Goal: Navigation & Orientation: Find specific page/section

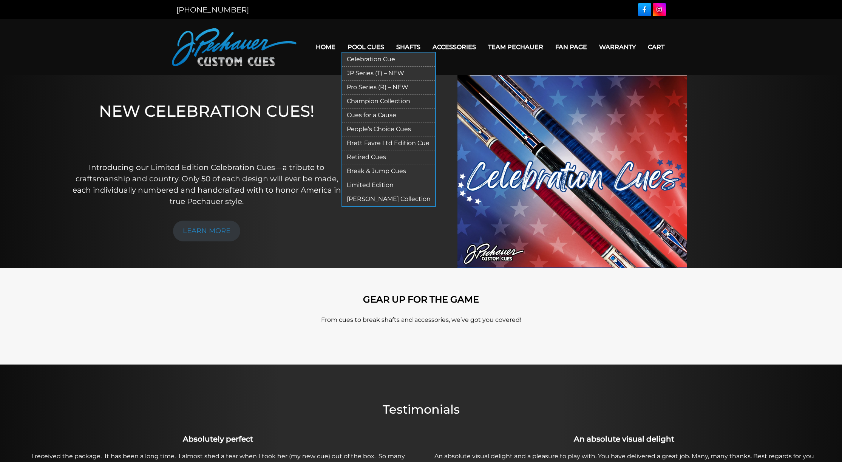
click at [359, 46] on link "Pool Cues" at bounding box center [366, 46] width 49 height 19
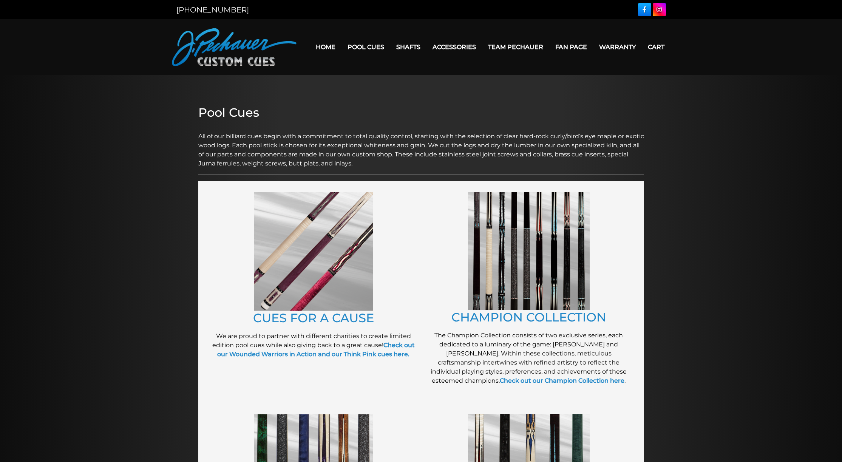
click at [340, 235] on img at bounding box center [313, 251] width 119 height 119
click at [537, 218] on img at bounding box center [529, 251] width 122 height 118
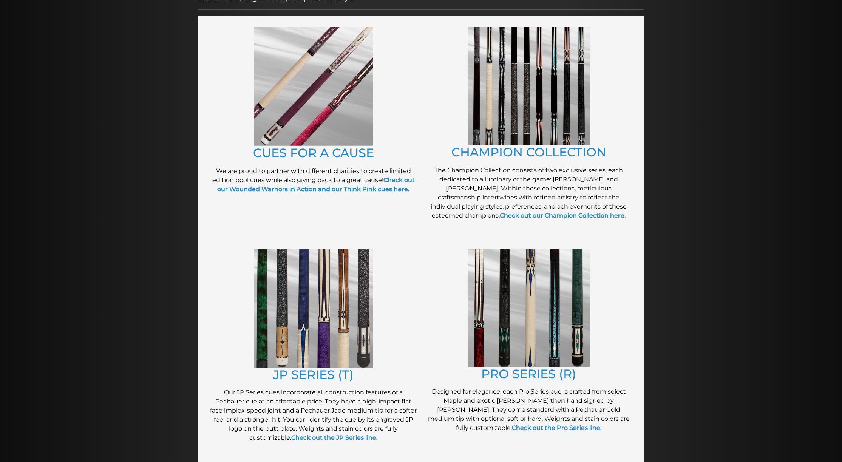
scroll to position [359, 0]
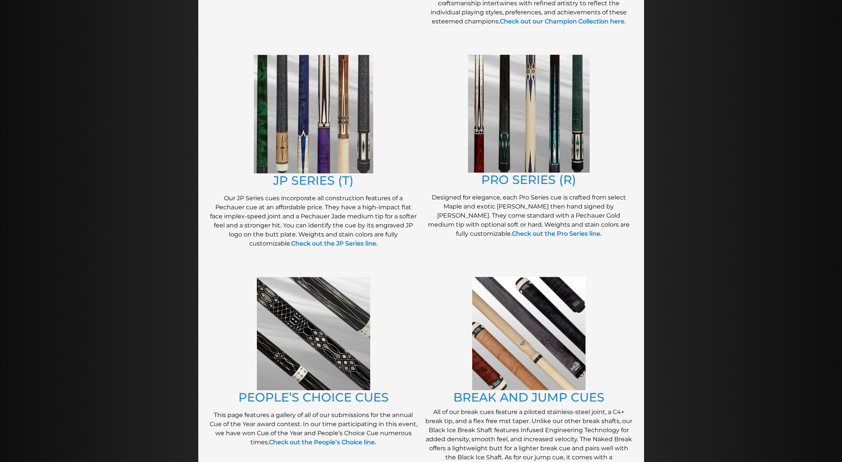
click at [564, 110] on img at bounding box center [529, 114] width 122 height 118
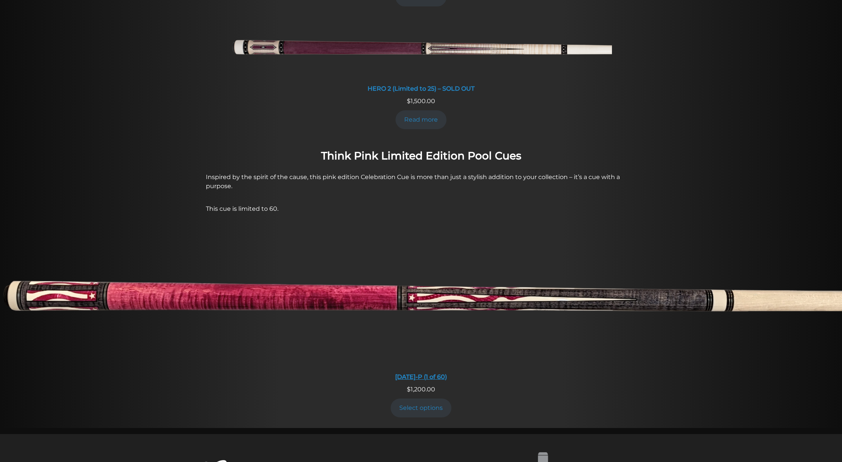
scroll to position [541, 0]
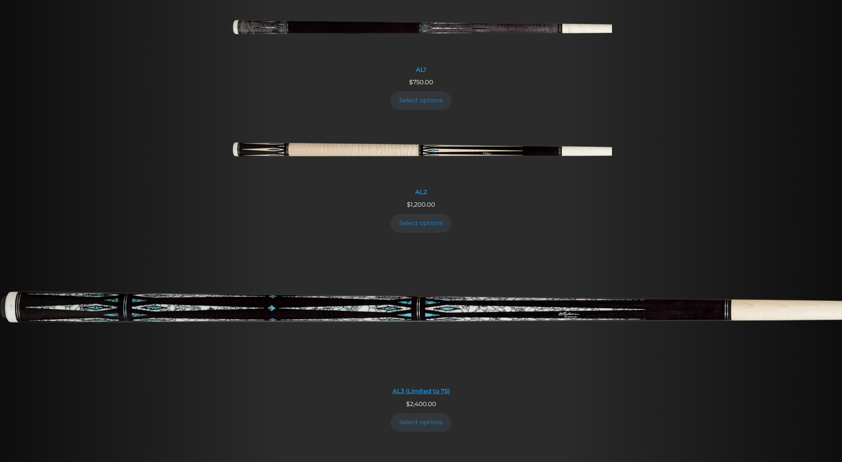
scroll to position [552, 0]
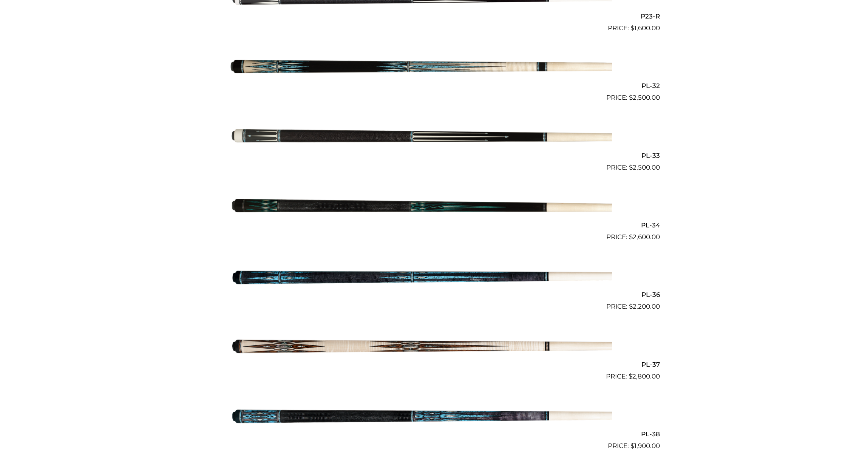
scroll to position [1837, 0]
